Goal: Information Seeking & Learning: Learn about a topic

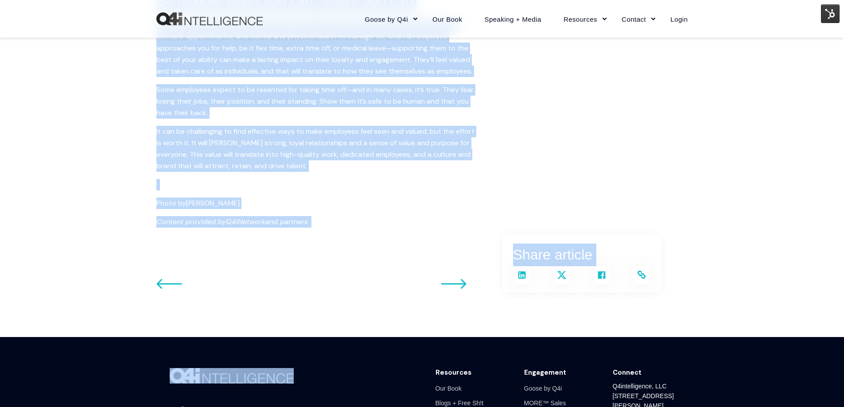
scroll to position [928, 0]
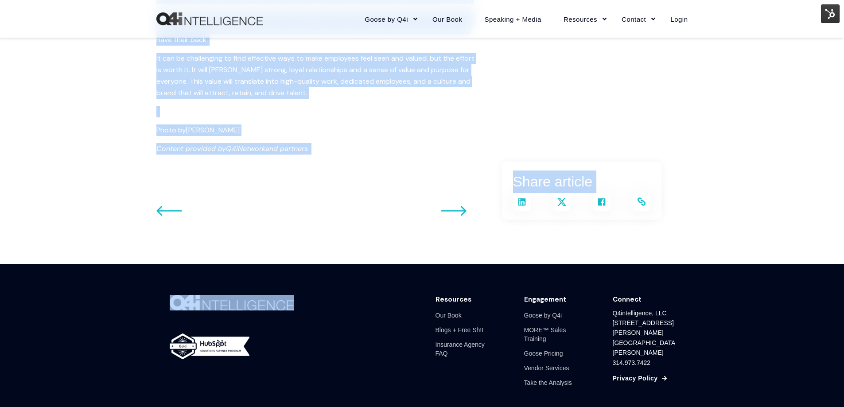
drag, startPoint x: 160, startPoint y: 162, endPoint x: 335, endPoint y: 222, distance: 184.9
click at [345, 140] on div "Photo by Vassiliy Kochetkov Content provided by Q4iNetwork and partners" at bounding box center [315, 140] width 319 height 30
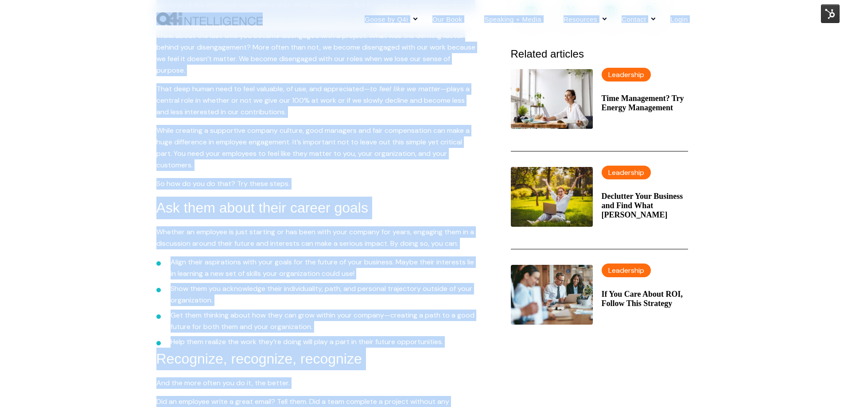
scroll to position [0, 0]
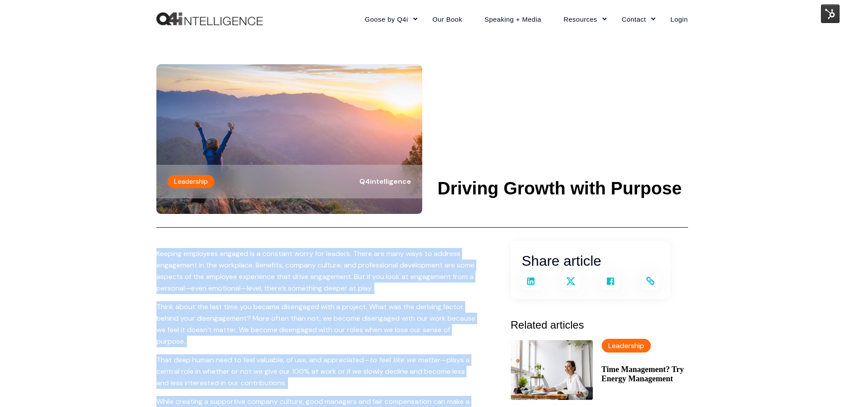
drag, startPoint x: 249, startPoint y: 62, endPoint x: 155, endPoint y: 258, distance: 216.7
copy span "Keeping employees engaged is a constant worry for leaders. There are many ways …"
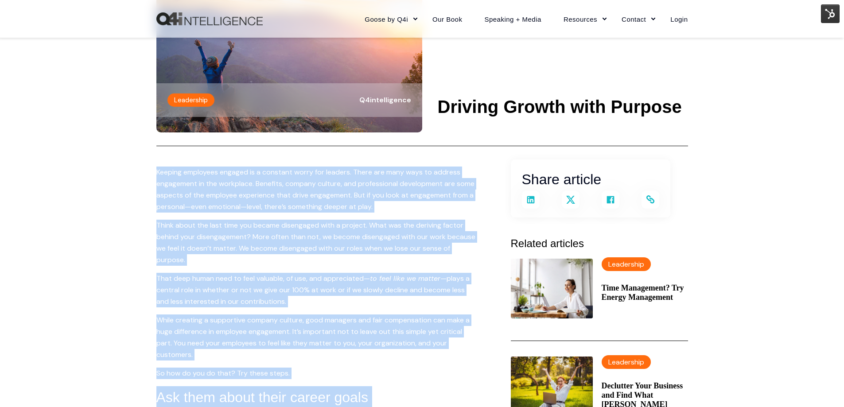
scroll to position [89, 0]
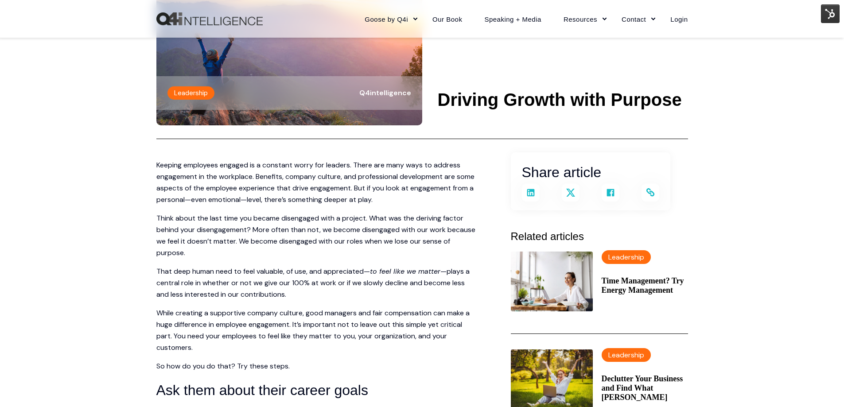
drag, startPoint x: 684, startPoint y: 96, endPoint x: 442, endPoint y: 83, distance: 242.8
click at [442, 83] on header "Leadership Q4intelligence Driving Growth with Purpose" at bounding box center [422, 44] width 532 height 190
copy h1 "Driving Growth with Purpose"
click at [356, 197] on p "Keeping employees engaged is a constant worry for leaders. There are many ways …" at bounding box center [315, 183] width 319 height 46
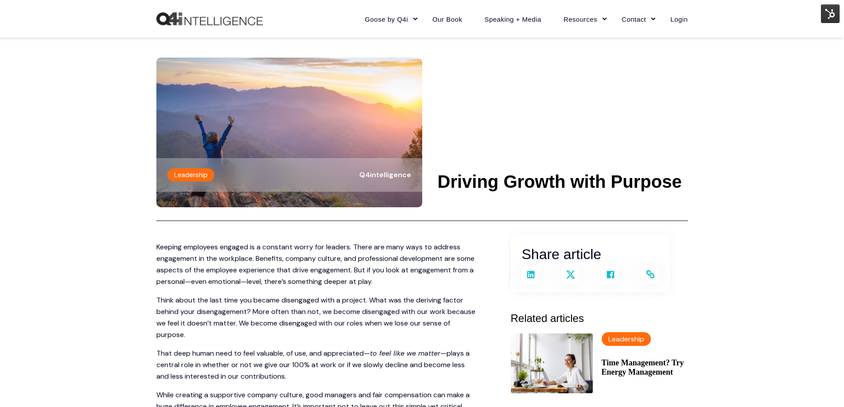
scroll to position [0, 0]
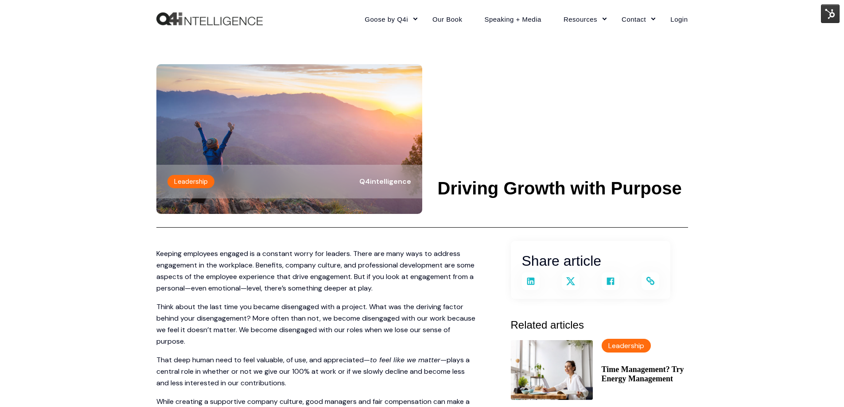
drag, startPoint x: 700, startPoint y: 188, endPoint x: 439, endPoint y: 181, distance: 261.1
copy h1 "Driving Growth with Purpose"
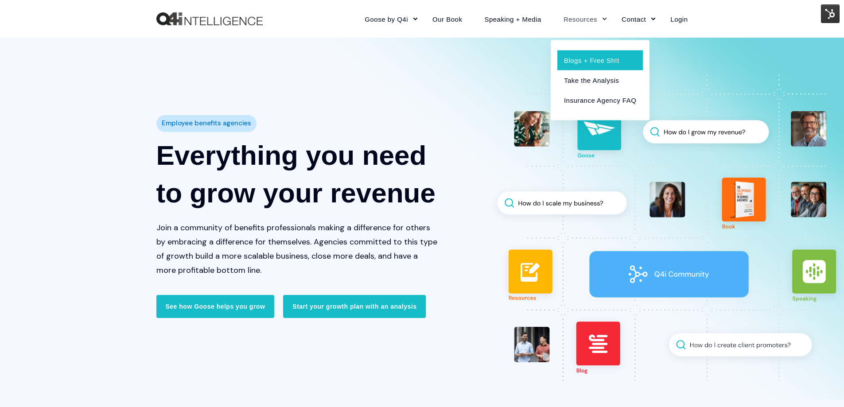
click at [591, 68] on link "Blogs + Free Sh!t" at bounding box center [601, 60] width 86 height 20
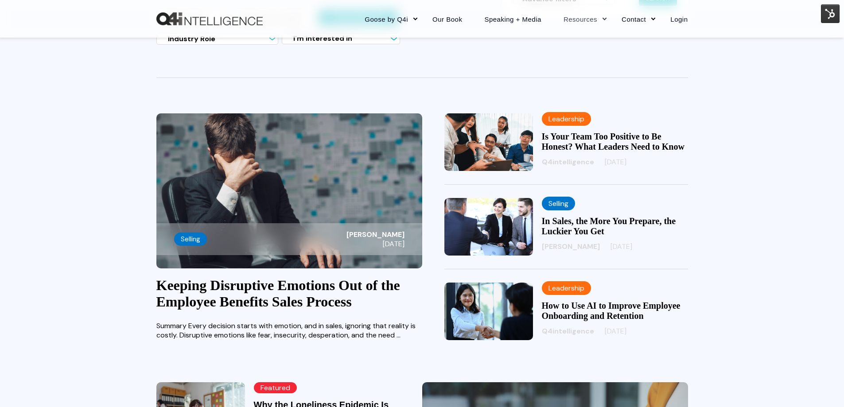
scroll to position [177, 0]
